Goal: Navigation & Orientation: Understand site structure

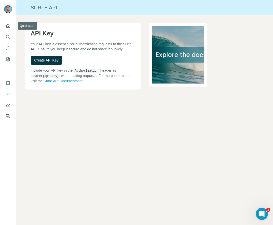
click at [12, 26] on div at bounding box center [8, 69] width 16 height 103
click at [10, 36] on icon "Search" at bounding box center [8, 36] width 5 height 5
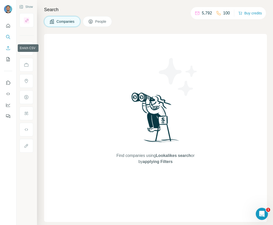
click at [9, 48] on icon "Enrich CSV" at bounding box center [8, 48] width 5 height 5
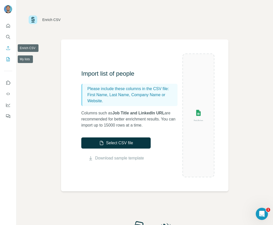
click at [9, 60] on icon "My lists" at bounding box center [8, 59] width 5 height 5
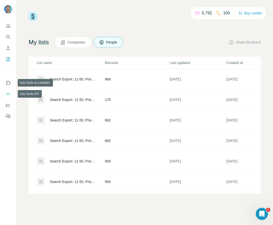
click at [8, 92] on icon "Use Surfe API" at bounding box center [8, 93] width 5 height 5
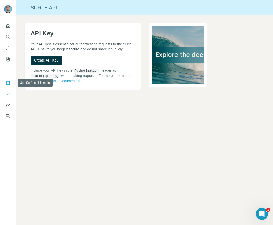
click at [9, 85] on icon "Use Surfe on LinkedIn" at bounding box center [8, 83] width 4 height 4
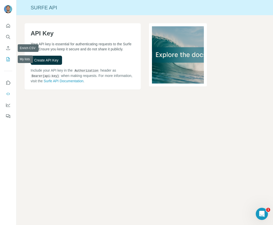
click at [9, 56] on button "My lists" at bounding box center [8, 59] width 8 height 9
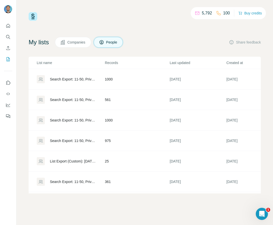
scroll to position [290, 0]
